Goal: Transaction & Acquisition: Purchase product/service

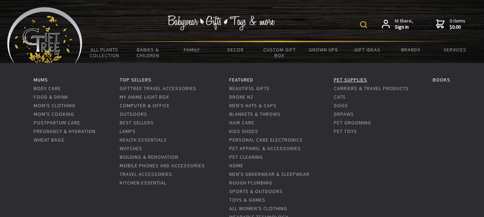
click at [353, 79] on link "Pet Supplies" at bounding box center [350, 80] width 33 height 6
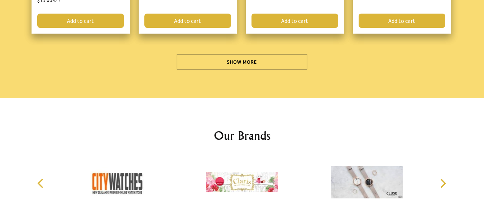
scroll to position [2275, 0]
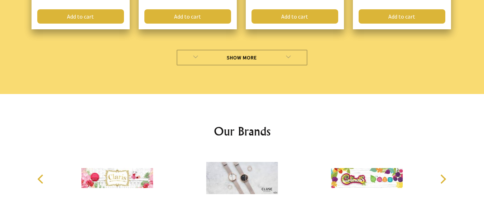
click at [266, 54] on link "Show More" at bounding box center [241, 58] width 131 height 16
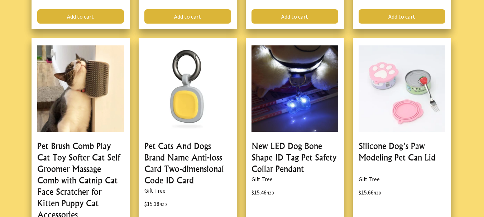
click at [266, 59] on link at bounding box center [295, 155] width 98 height 234
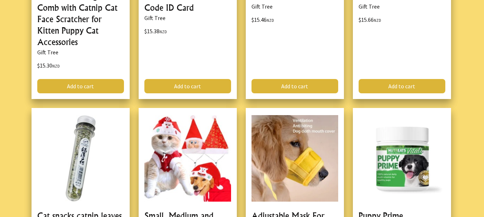
scroll to position [2456, 0]
